Goal: Task Accomplishment & Management: Manage account settings

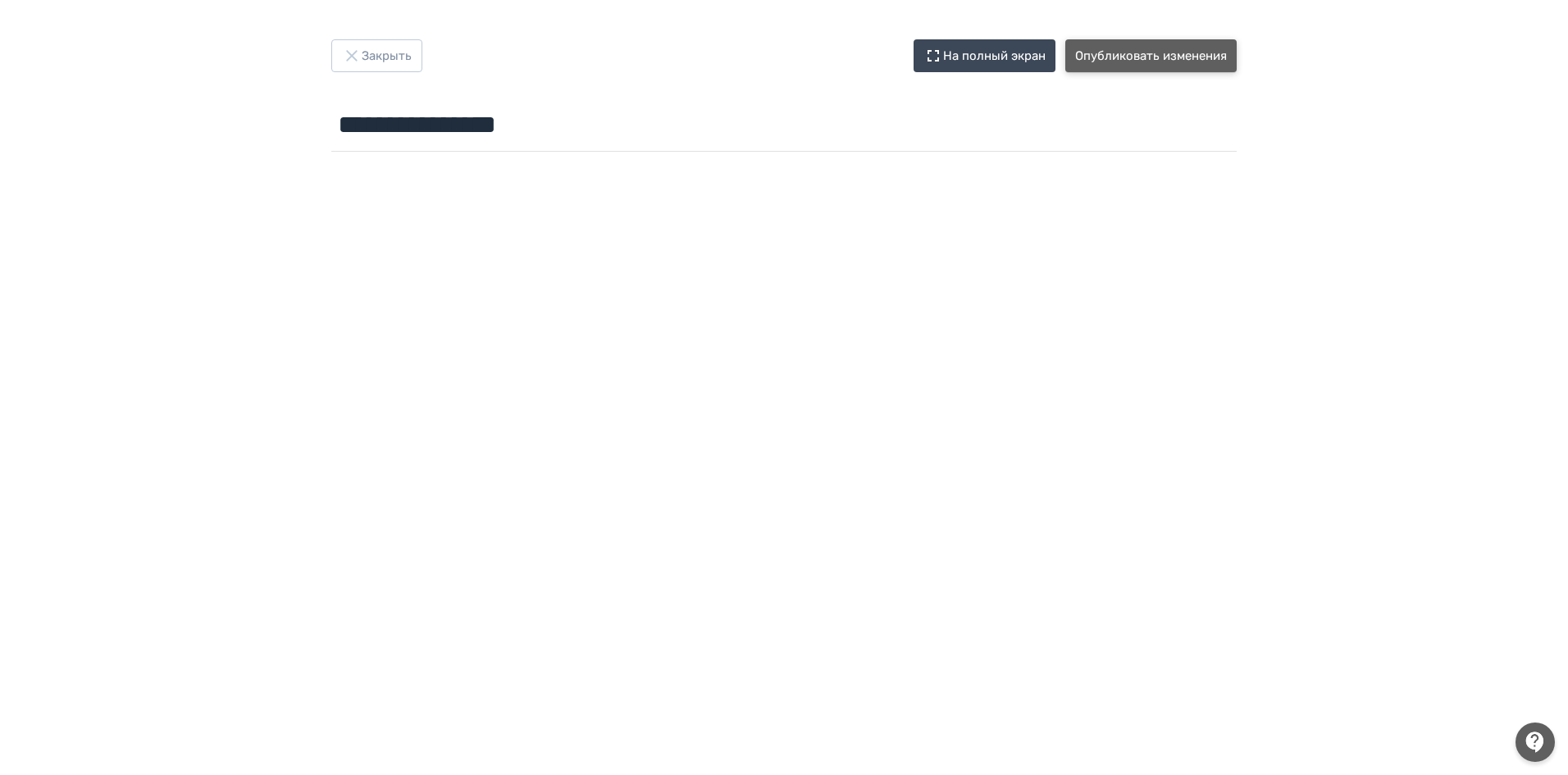
click at [1145, 48] on button "Опубликовать изменения" at bounding box center [1151, 55] width 172 height 33
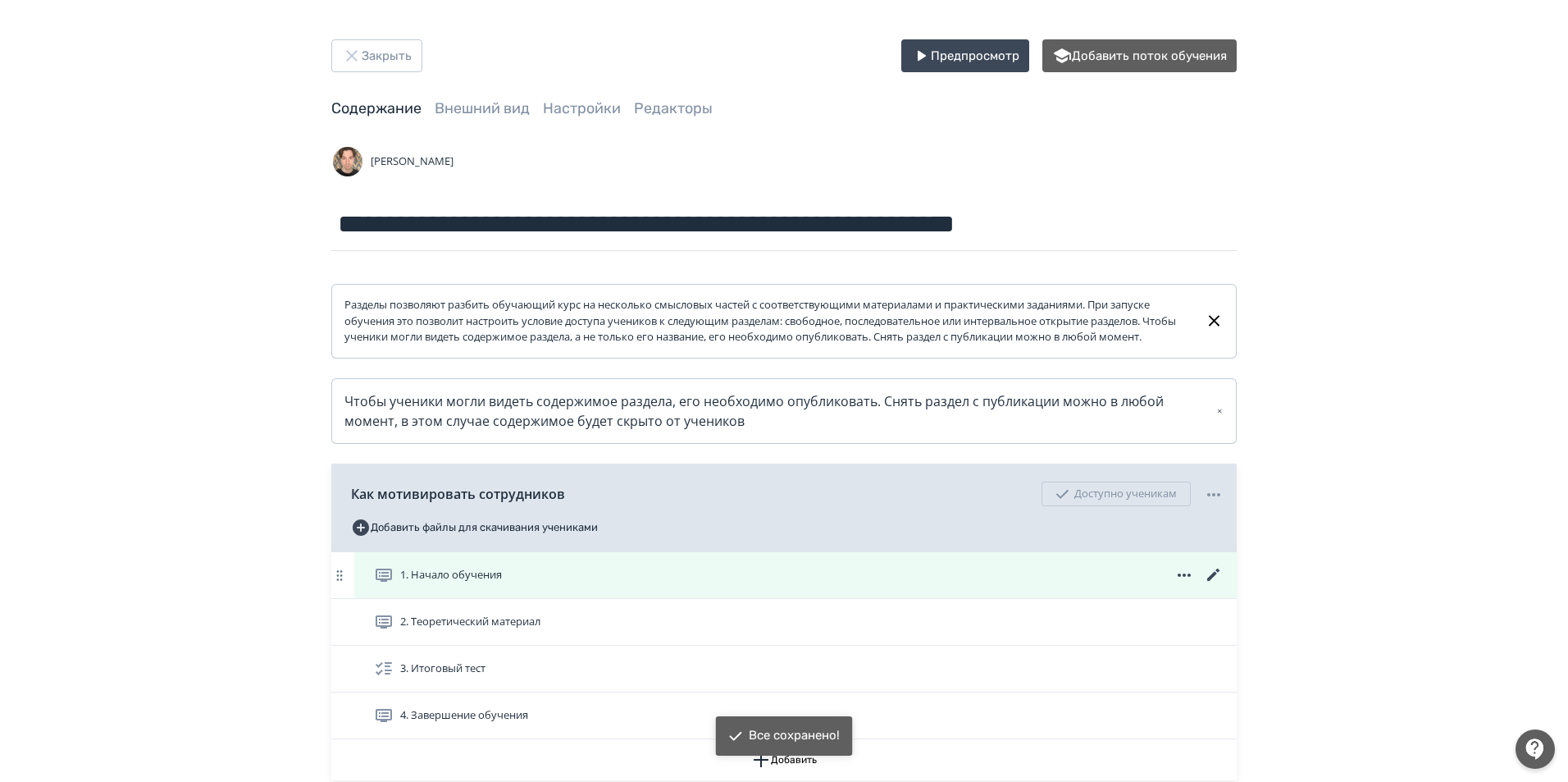
click at [1213, 584] on icon at bounding box center [1213, 575] width 20 height 20
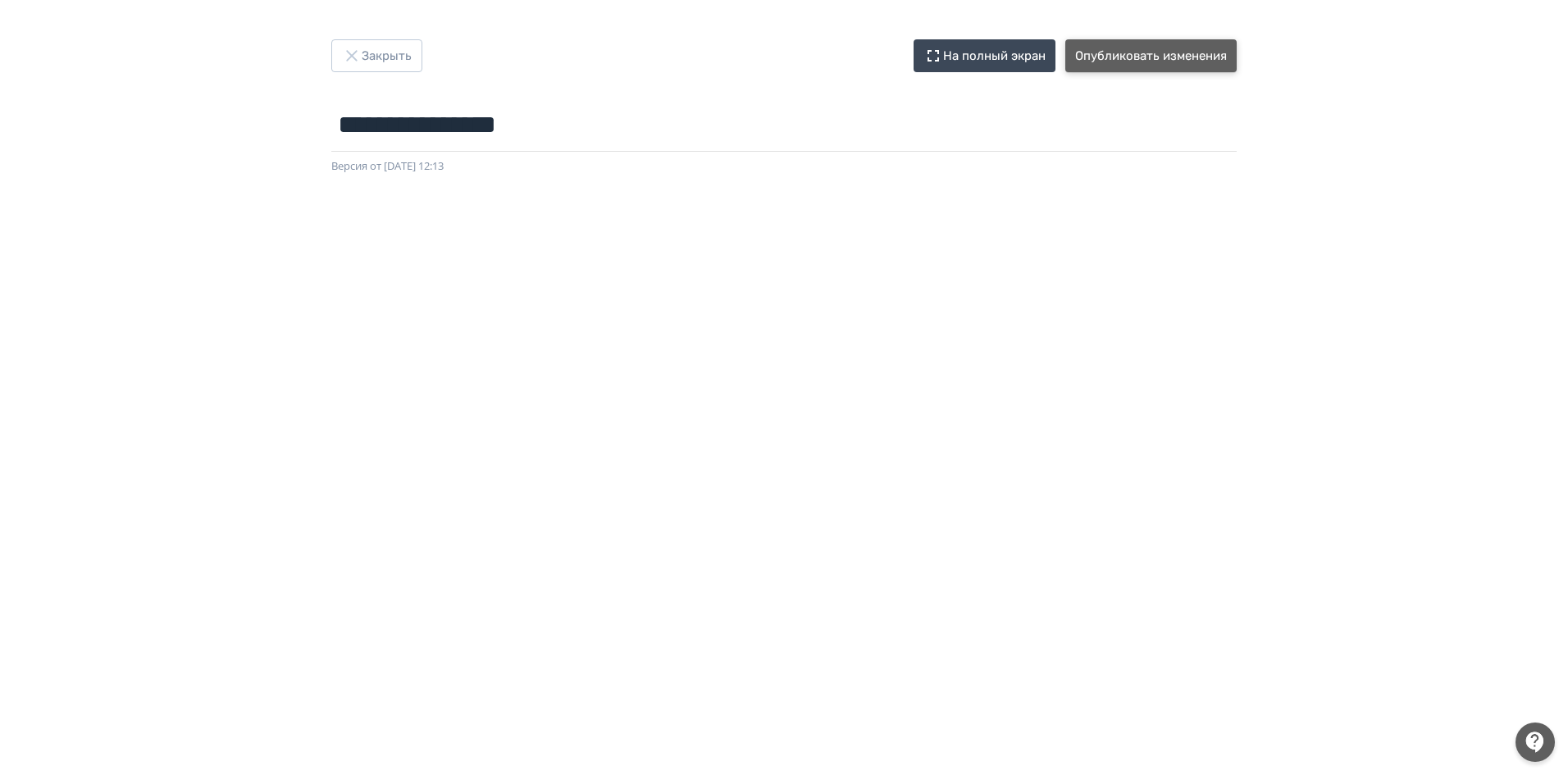
click at [1117, 58] on button "Опубликовать изменения" at bounding box center [1151, 55] width 172 height 33
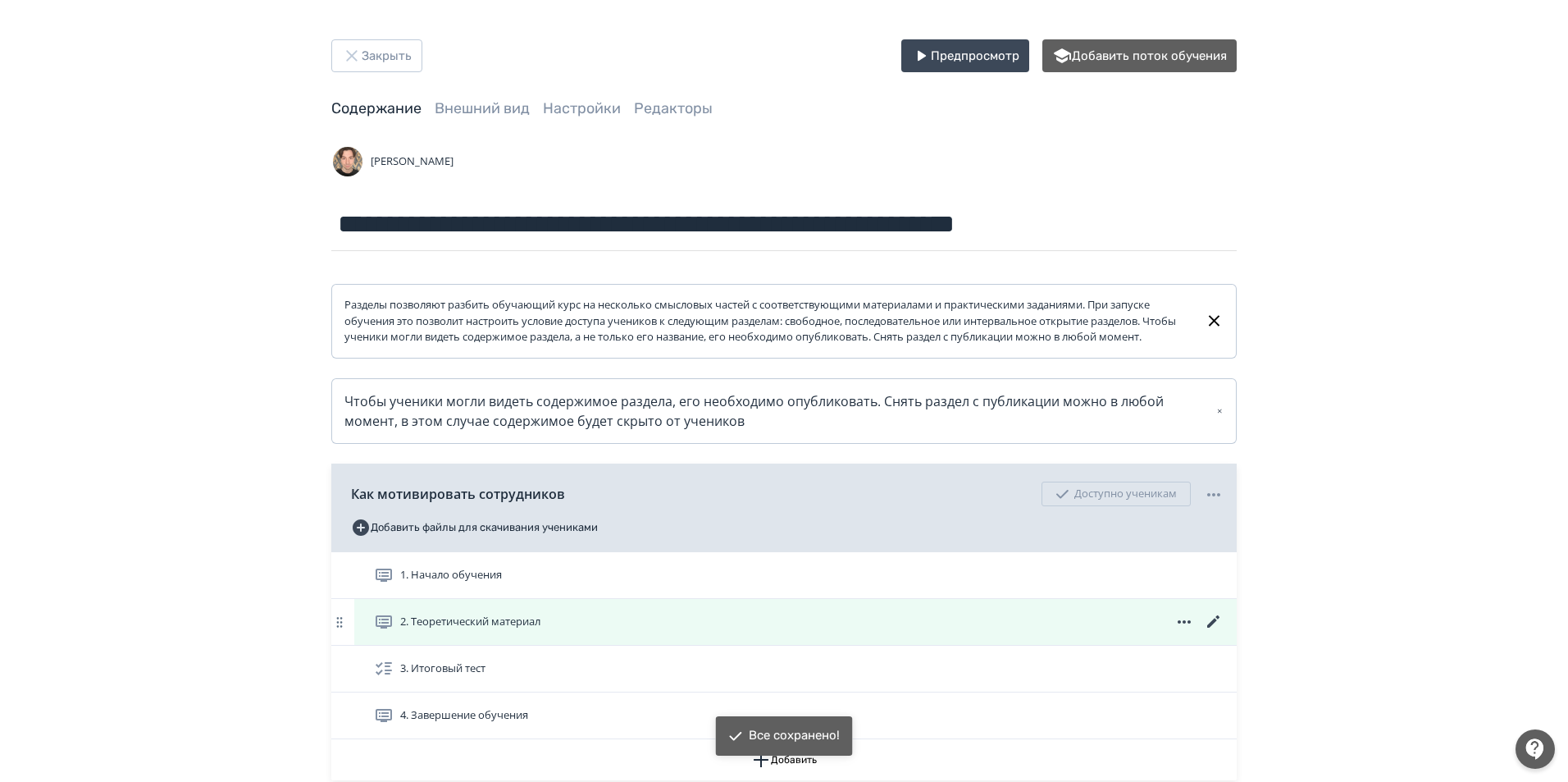
click at [1218, 627] on icon at bounding box center [1213, 621] width 13 height 13
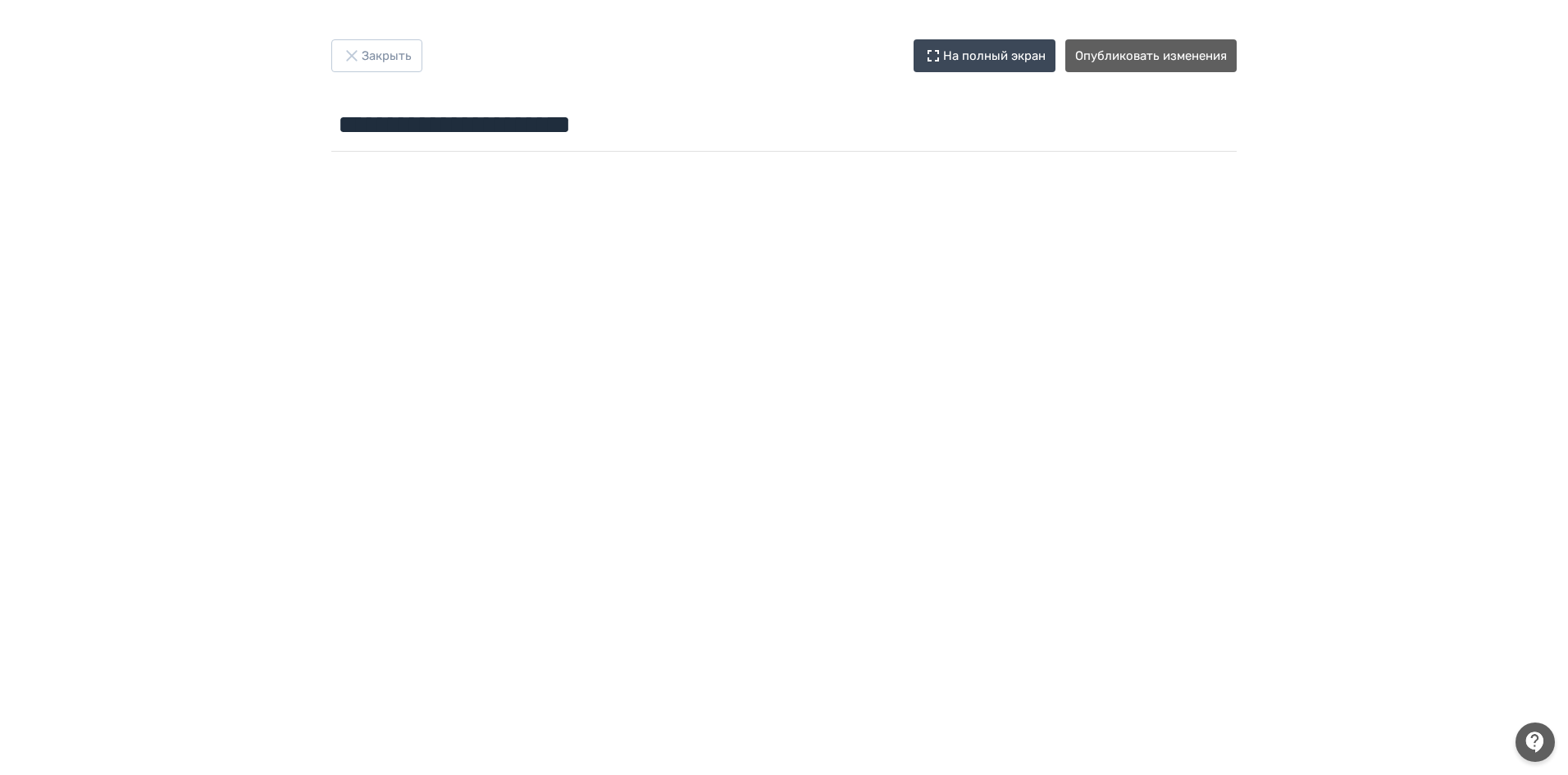
click at [680, 169] on div at bounding box center [784, 527] width 1568 height 738
click at [1151, 50] on button "Опубликовать изменения" at bounding box center [1151, 55] width 172 height 33
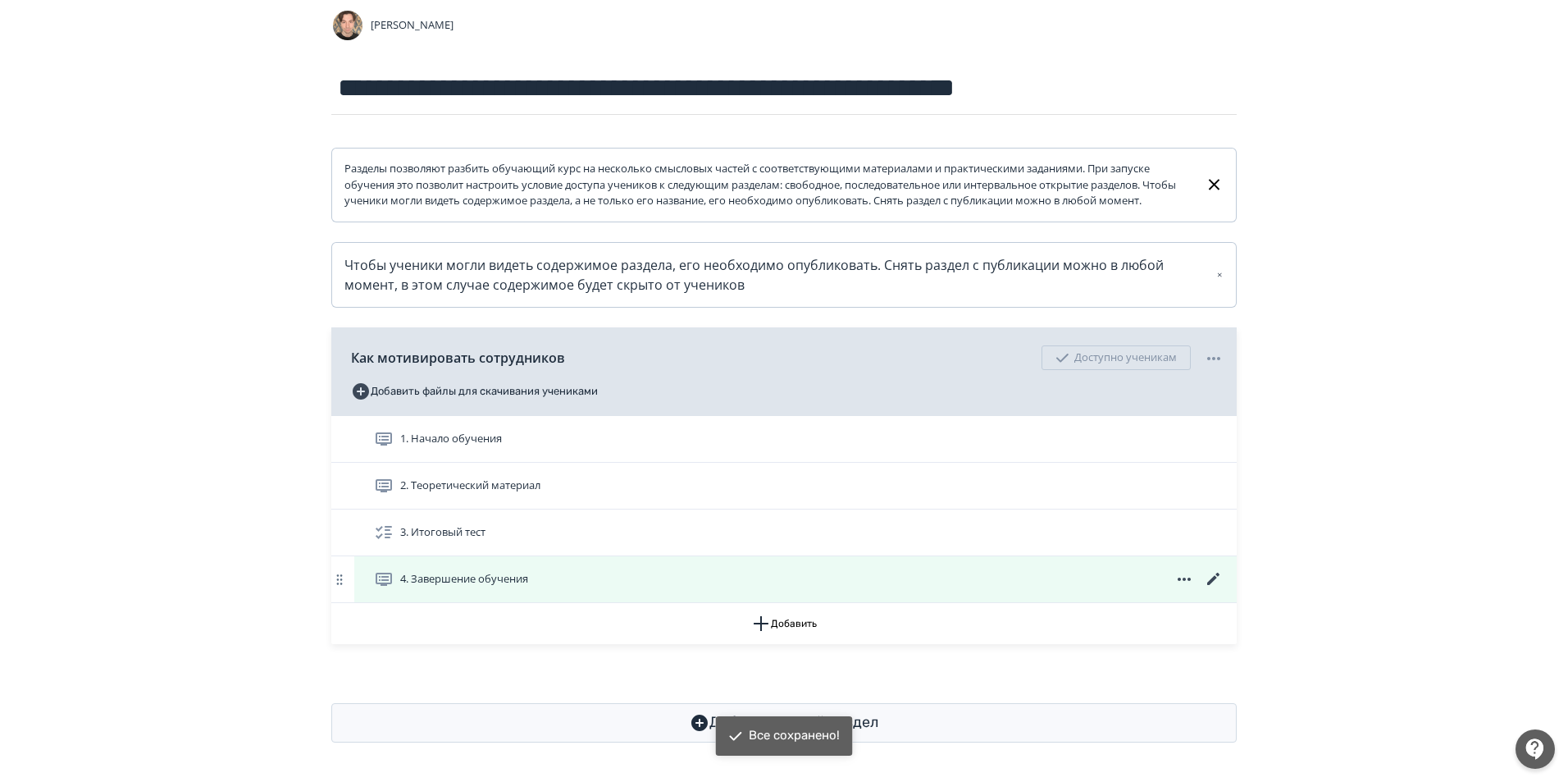
click at [1211, 574] on icon at bounding box center [1213, 579] width 20 height 20
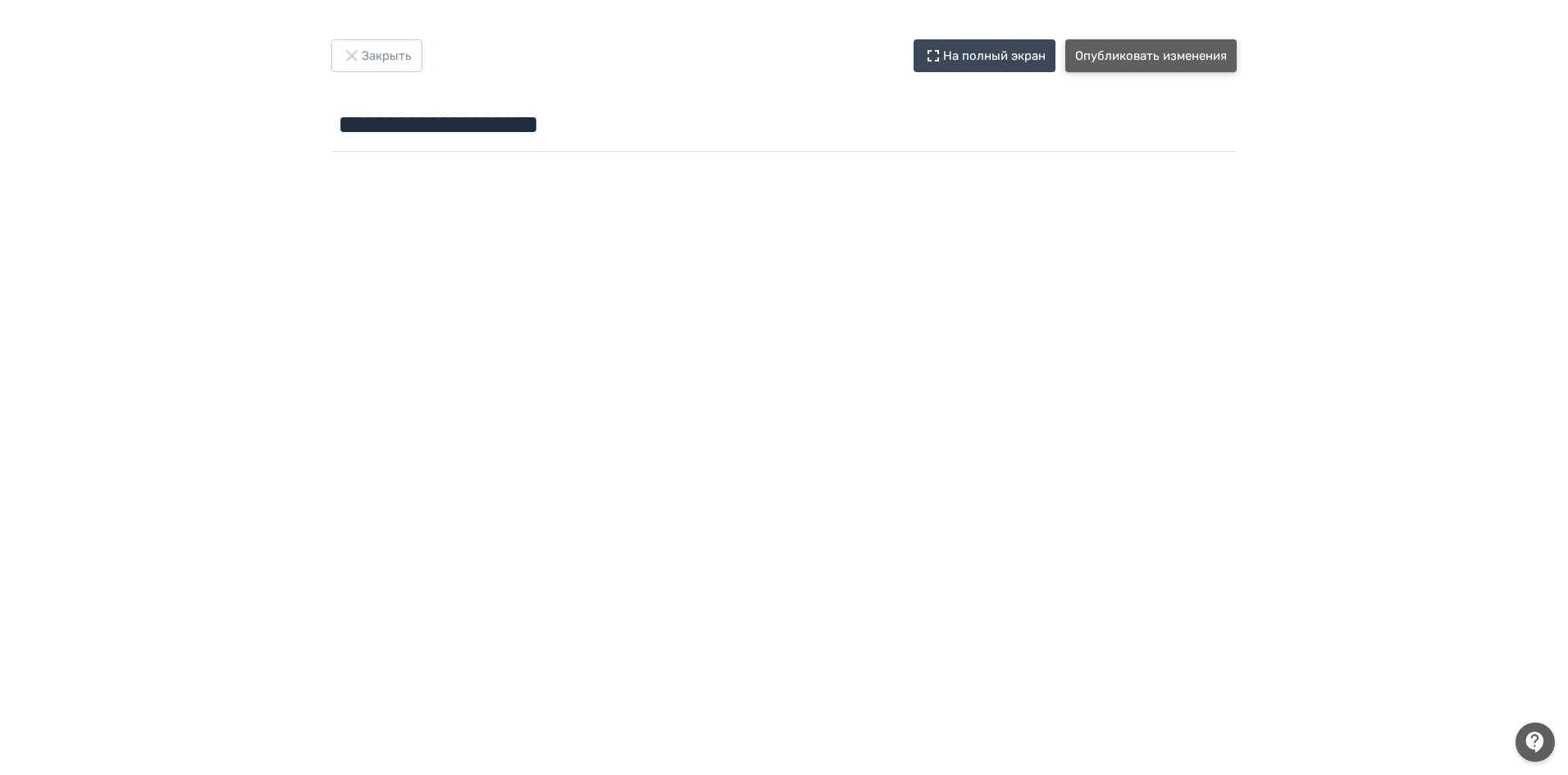
click at [1185, 59] on button "Опубликовать изменения" at bounding box center [1151, 55] width 172 height 33
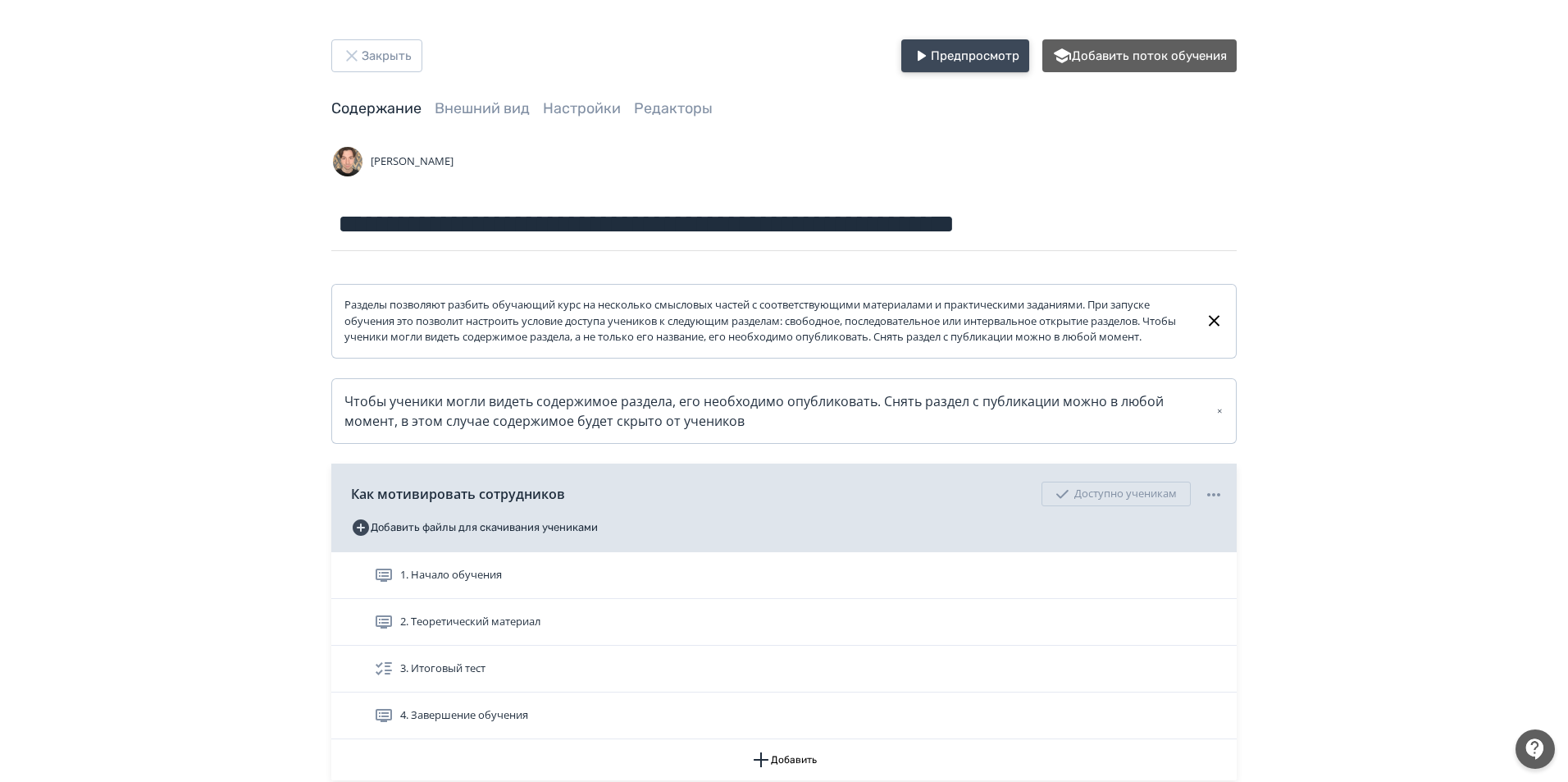
click at [994, 66] on button "Предпросмотр" at bounding box center [965, 55] width 128 height 33
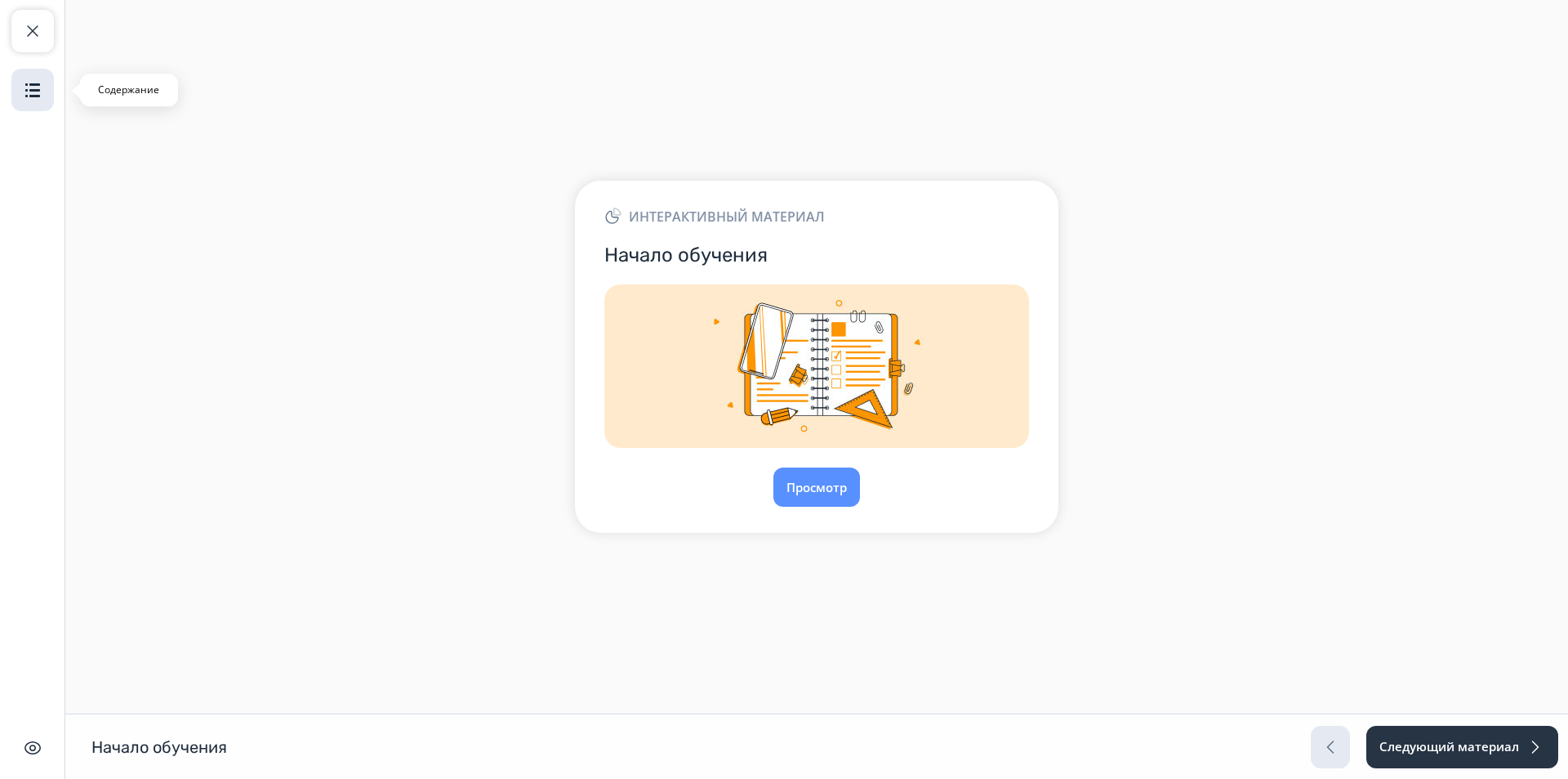
click at [42, 91] on img "button" at bounding box center [33, 90] width 20 height 20
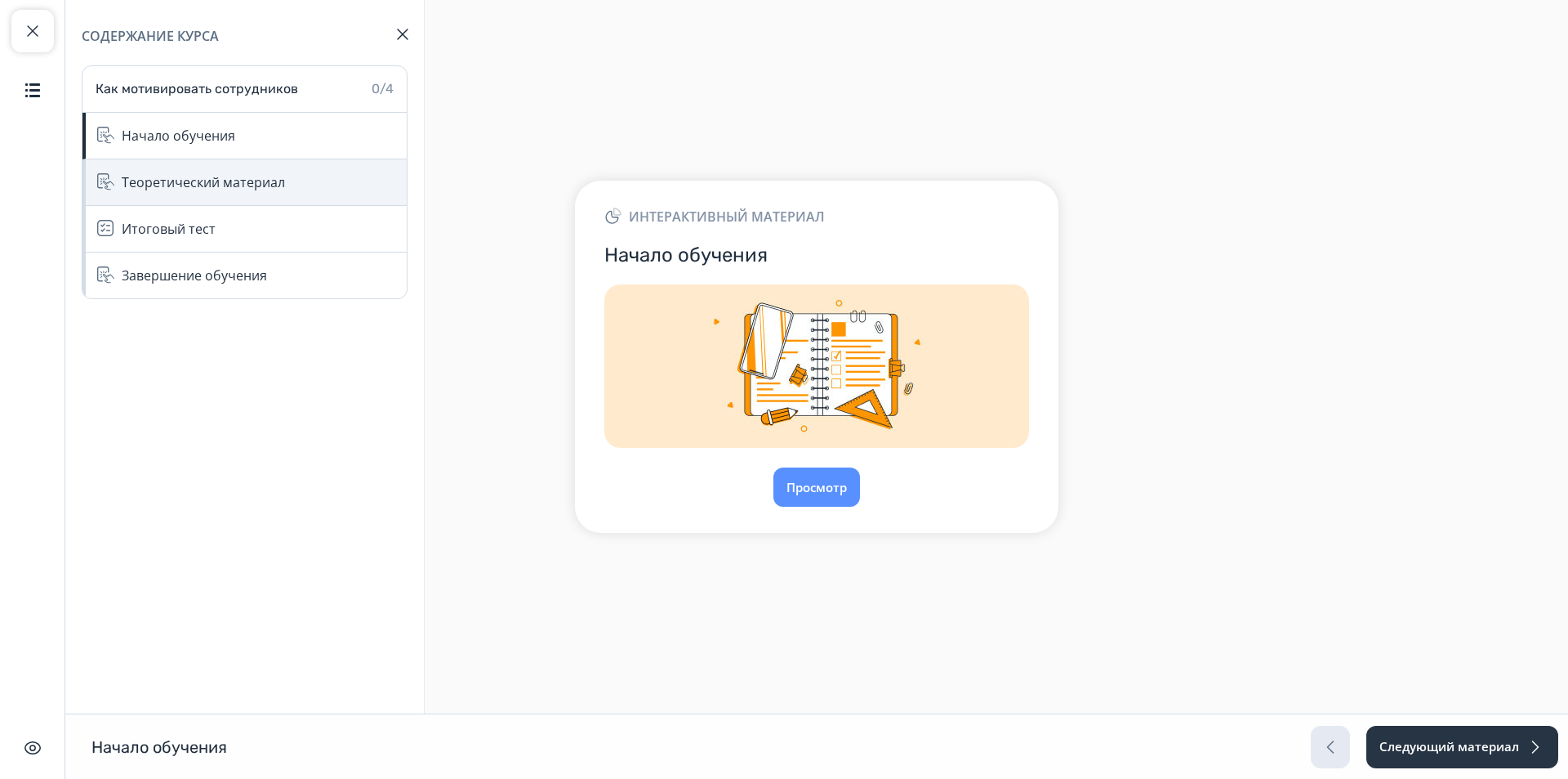
click at [162, 177] on div "Теоретический материал" at bounding box center [204, 183] width 164 height 20
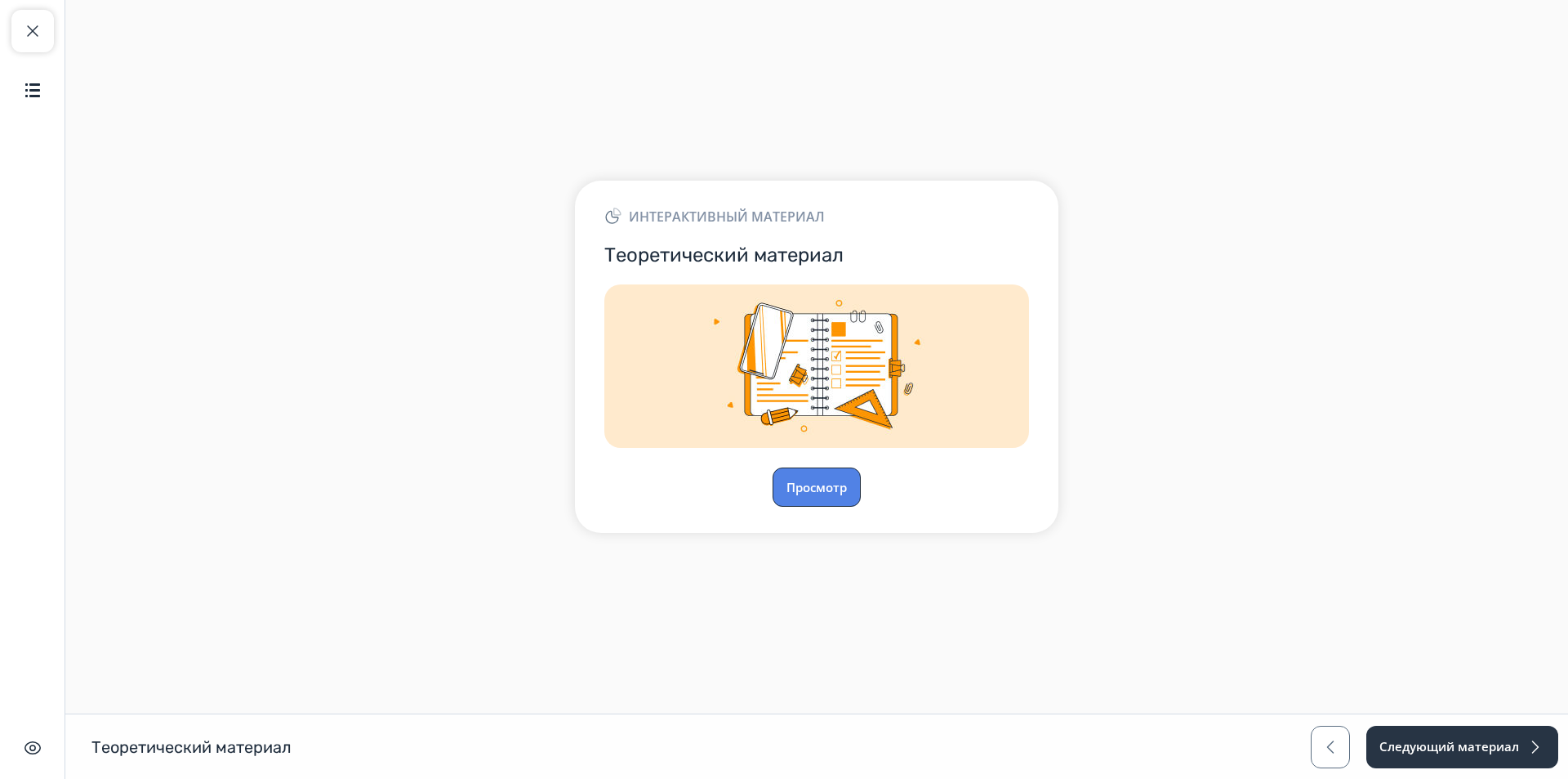
click at [837, 494] on button "Просмотр" at bounding box center [816, 487] width 88 height 39
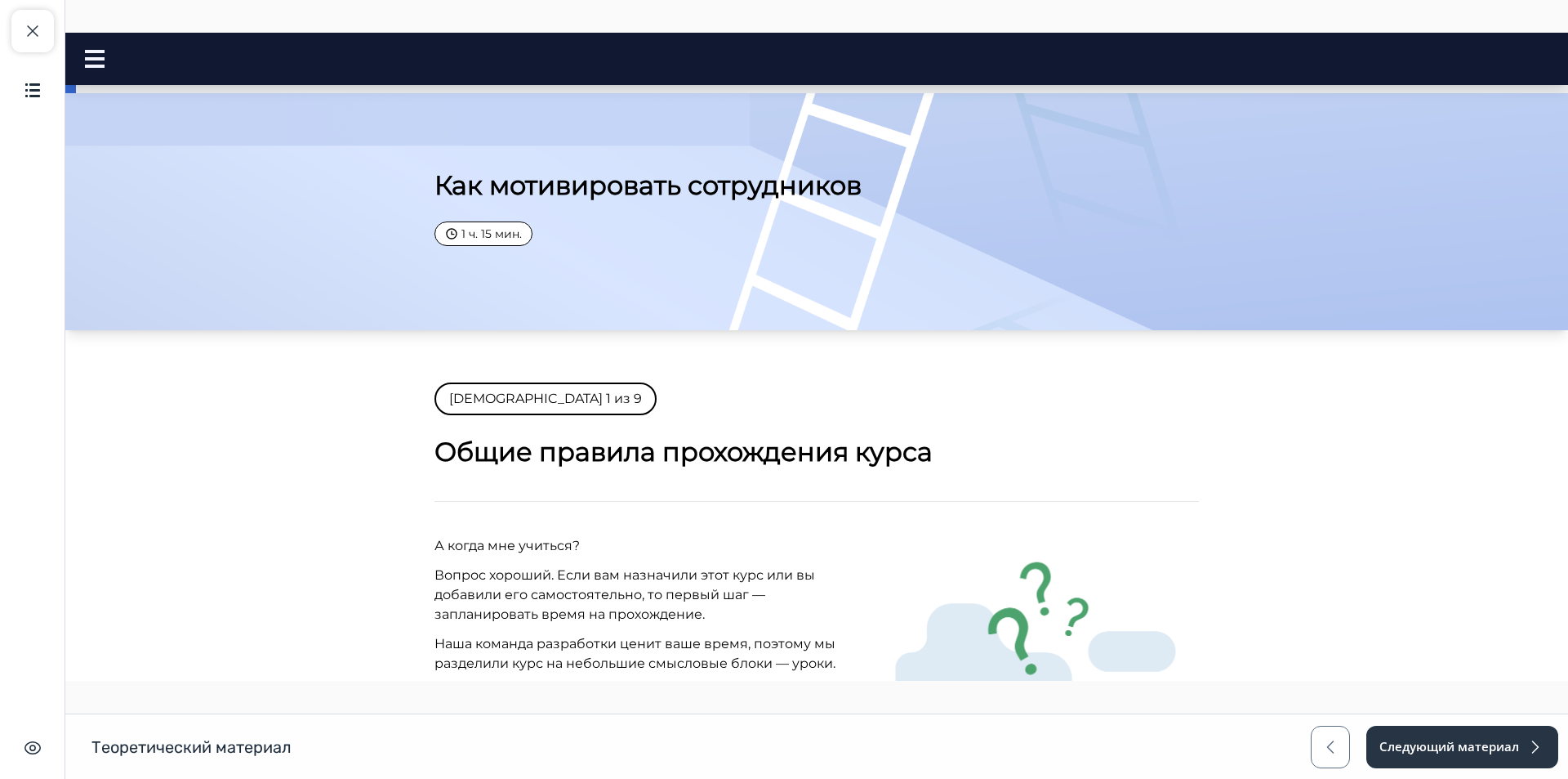
click at [107, 64] on div at bounding box center [101, 59] width 33 height 18
click at [98, 59] on rect at bounding box center [94, 59] width 20 height 4
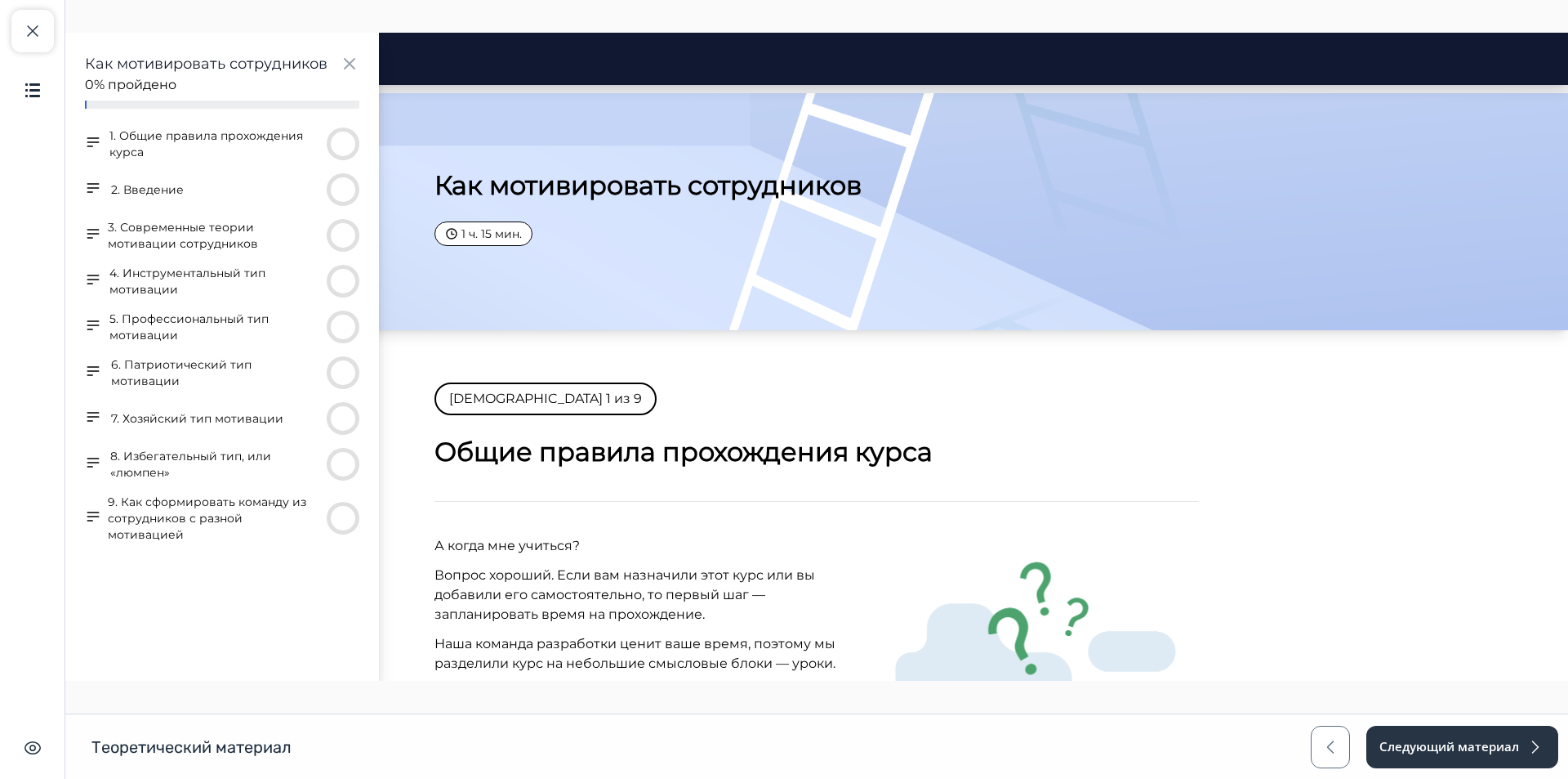
click at [249, 513] on button "9. Как сформировать команду из сотрудников с разной мотивацией" at bounding box center [214, 517] width 213 height 49
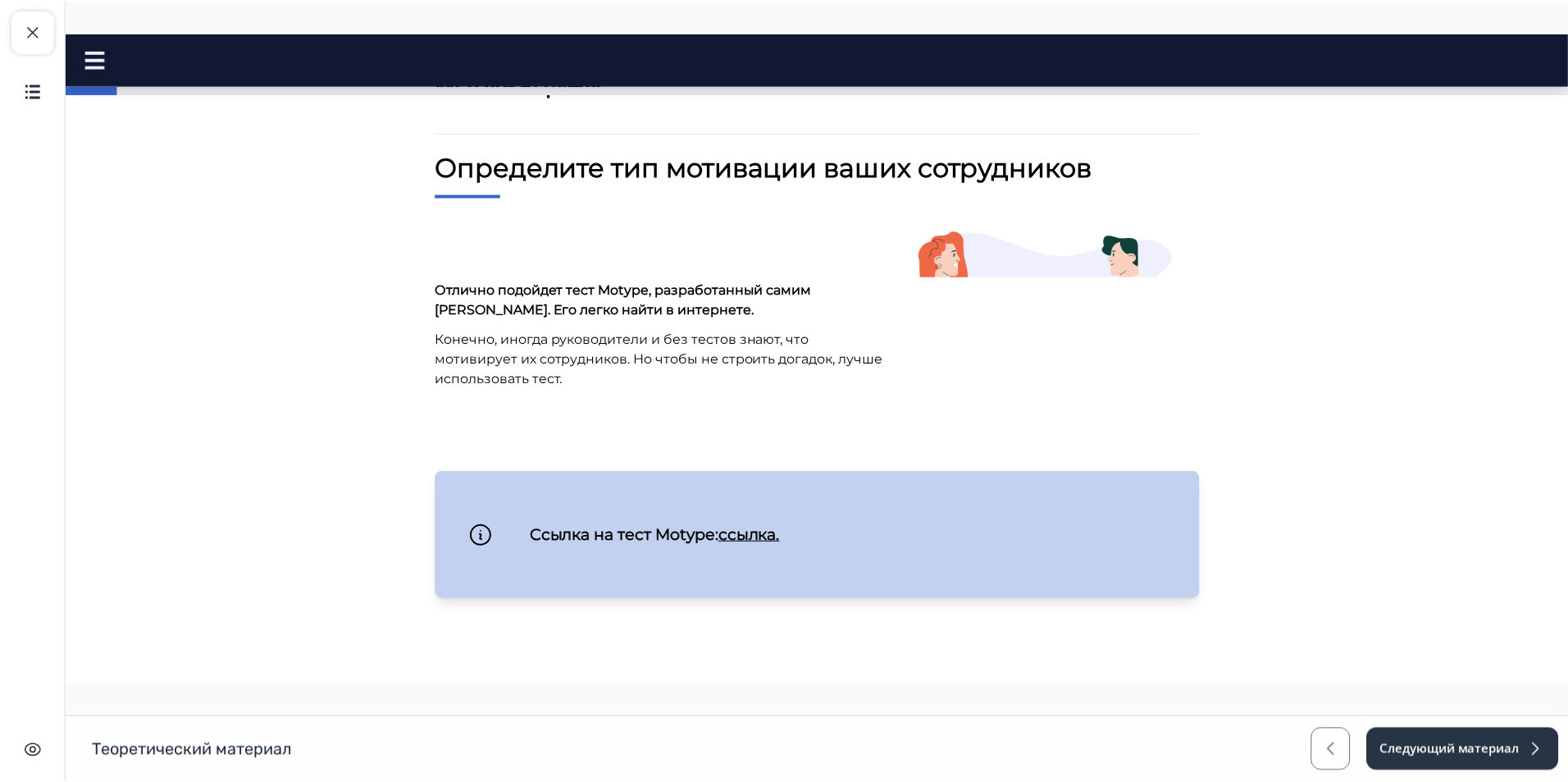
scroll to position [161, 0]
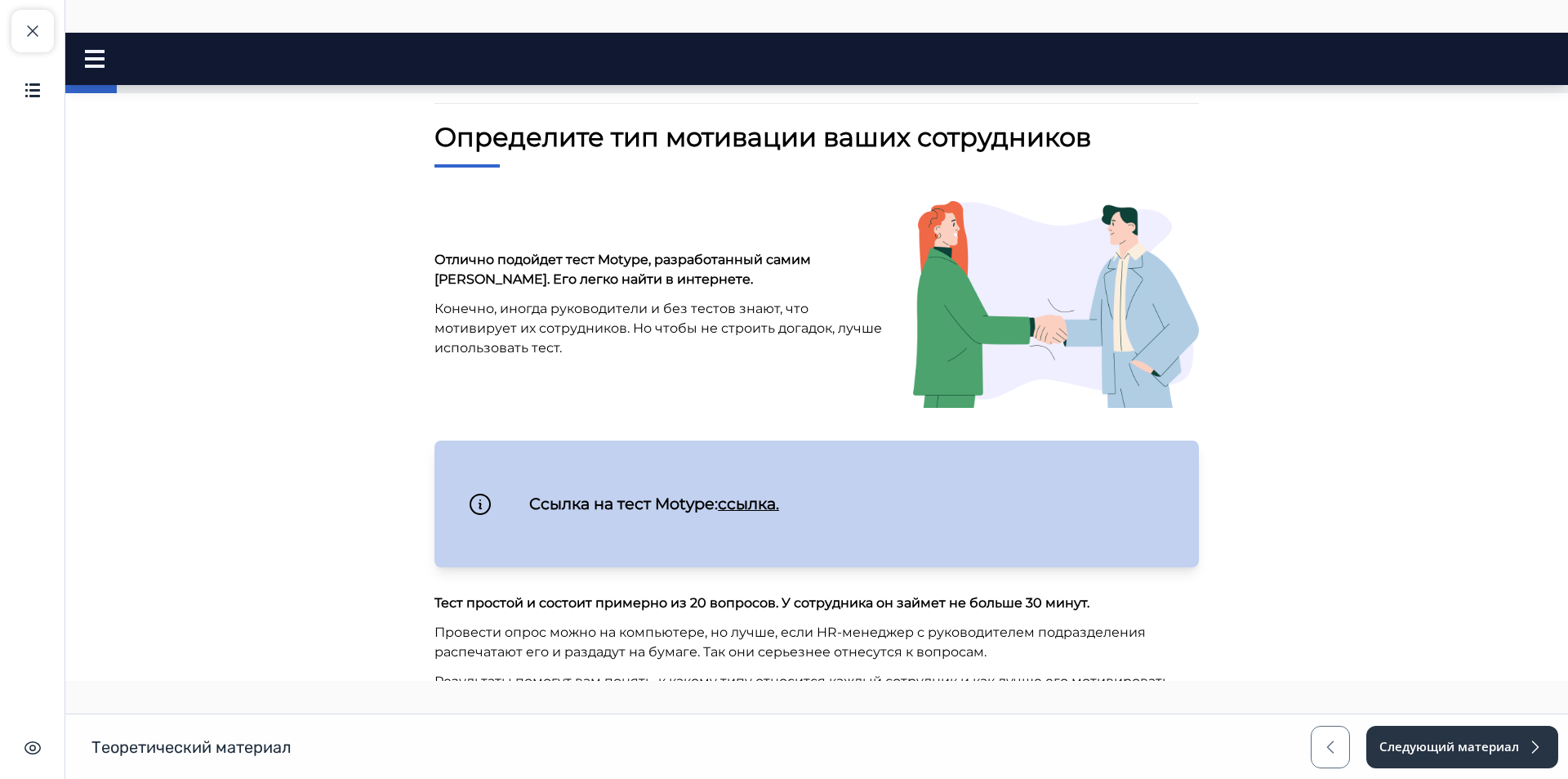
click at [758, 507] on link "ссылка." at bounding box center [748, 503] width 61 height 20
click at [40, 31] on span "button" at bounding box center [33, 31] width 20 height 20
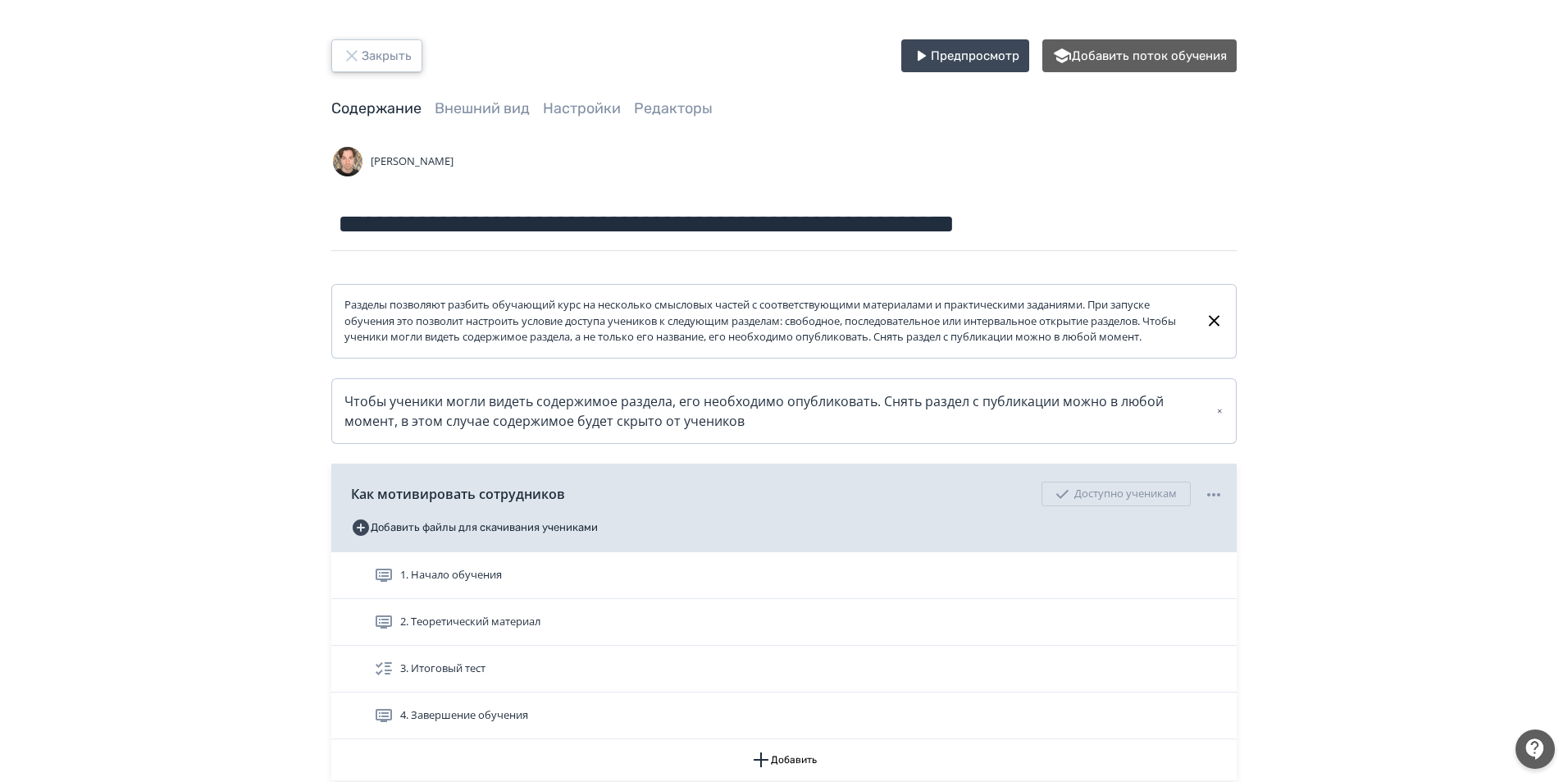
click at [407, 60] on button "Закрыть" at bounding box center [377, 55] width 91 height 33
